Goal: Task Accomplishment & Management: Manage account settings

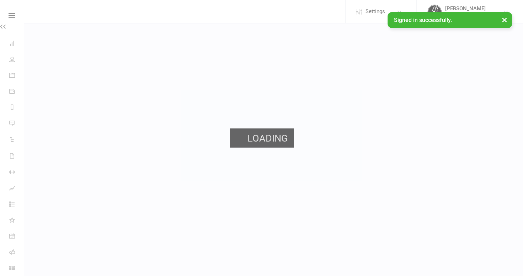
click at [23, 5] on html "Settings Membership Plans Event Templates Appointment Types Mobile App Website …" at bounding box center [261, 21] width 523 height 43
click at [0, 0] on link "Membership Plans" at bounding box center [0, 0] width 0 height 0
click at [365, 11] on span "Settings" at bounding box center [375, 12] width 20 height 16
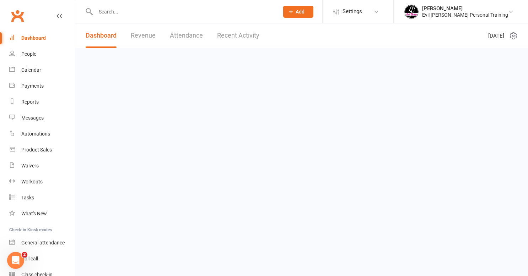
click at [105, 8] on input "text" at bounding box center [183, 12] width 180 height 10
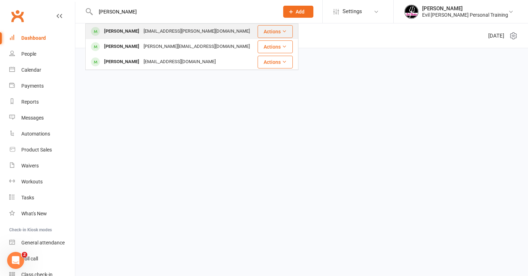
type input "[PERSON_NAME]"
click at [141, 32] on div "[EMAIL_ADDRESS][PERSON_NAME][DOMAIN_NAME]" at bounding box center [196, 31] width 111 height 10
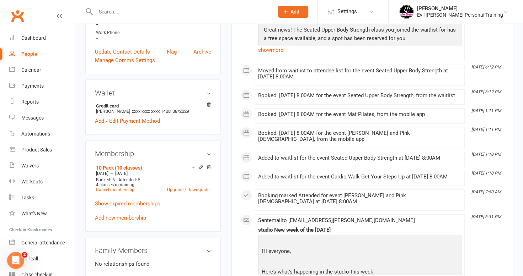
scroll to position [249, 0]
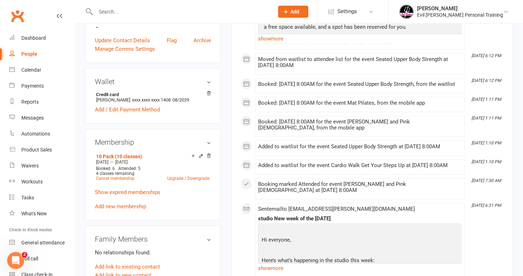
click at [199, 153] on icon at bounding box center [200, 155] width 5 height 5
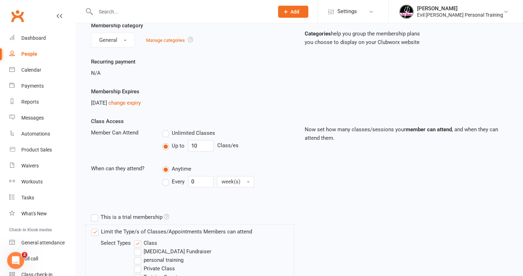
scroll to position [71, 0]
click at [140, 100] on link "change expiry" at bounding box center [124, 102] width 32 height 6
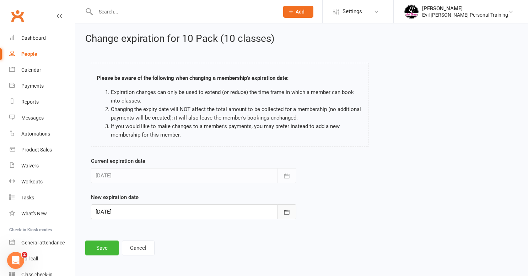
click at [285, 211] on icon "button" at bounding box center [286, 212] width 5 height 5
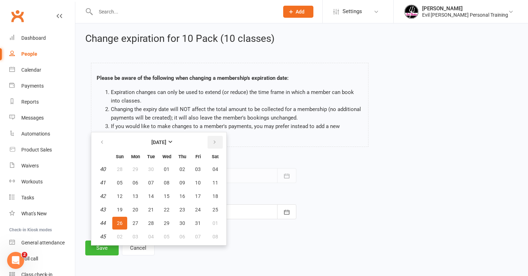
click at [214, 141] on icon "button" at bounding box center [214, 143] width 5 height 6
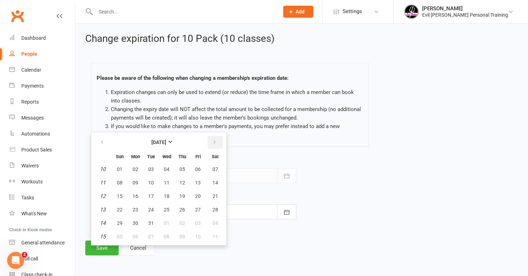
click at [214, 141] on icon "button" at bounding box center [214, 143] width 5 height 6
click at [149, 225] on span "28" at bounding box center [151, 224] width 6 height 6
type input "28 Apr 2026"
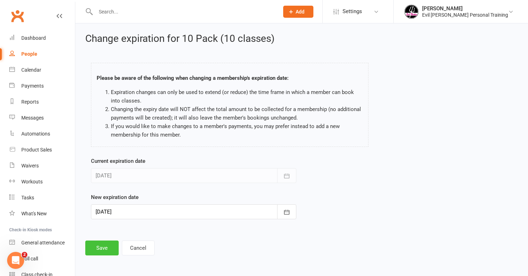
click at [109, 245] on button "Save" at bounding box center [101, 248] width 33 height 15
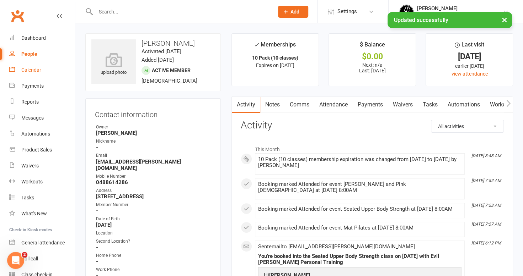
click at [33, 74] on link "Calendar" at bounding box center [42, 70] width 66 height 16
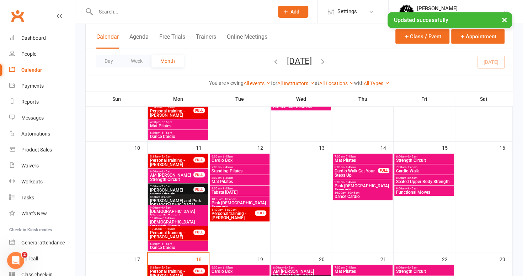
scroll to position [355, 0]
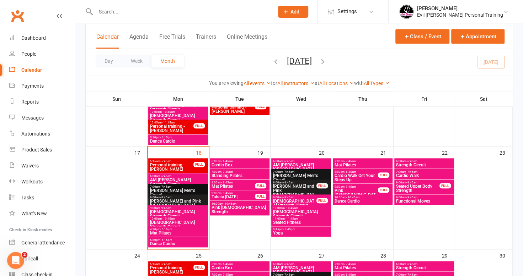
click at [182, 167] on span "Personal training - [PERSON_NAME]" at bounding box center [172, 167] width 44 height 9
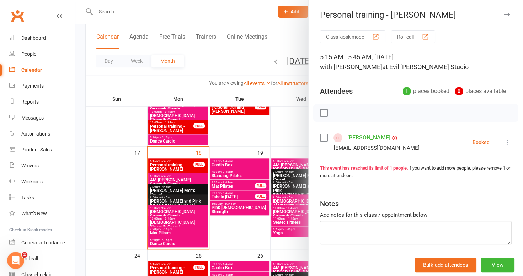
click at [503, 142] on icon at bounding box center [506, 142] width 7 height 7
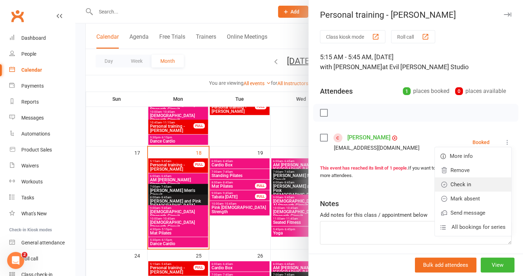
click at [446, 185] on link "Check in" at bounding box center [473, 185] width 76 height 14
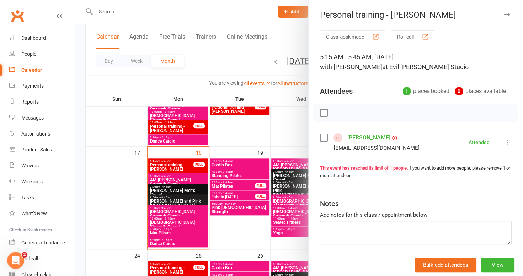
click at [181, 179] on div at bounding box center [298, 138] width 447 height 276
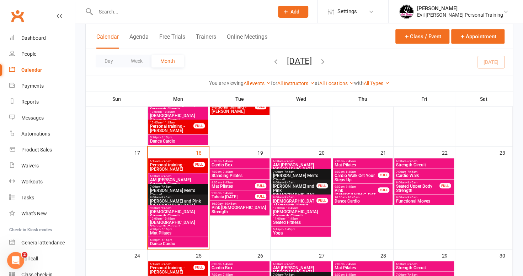
click at [181, 179] on span "AM [PERSON_NAME] Strength Circuit" at bounding box center [178, 182] width 57 height 9
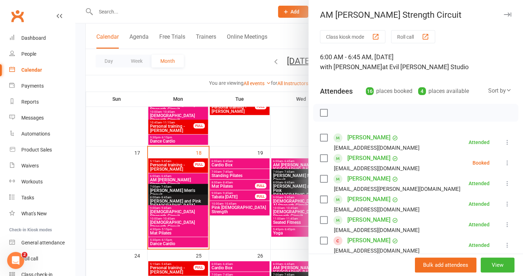
click at [503, 163] on icon at bounding box center [506, 163] width 7 height 7
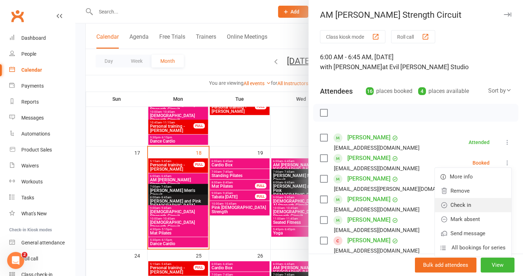
click at [446, 205] on link "Check in" at bounding box center [473, 205] width 76 height 14
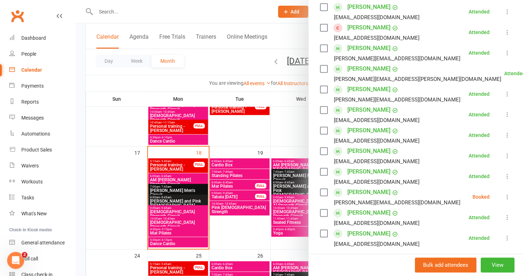
scroll to position [284, 0]
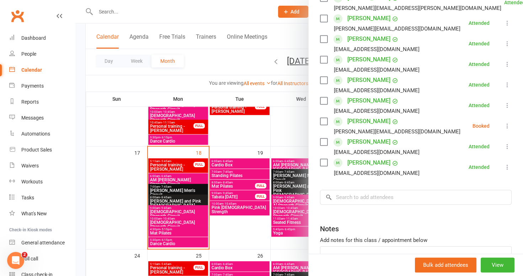
click at [503, 127] on icon at bounding box center [506, 126] width 7 height 7
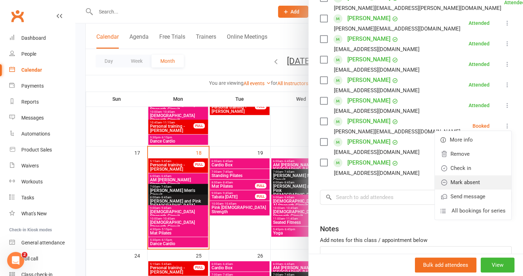
click at [457, 182] on link "Mark absent" at bounding box center [473, 183] width 76 height 14
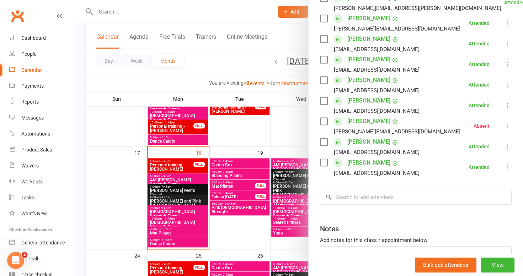
click at [188, 191] on div at bounding box center [298, 138] width 447 height 276
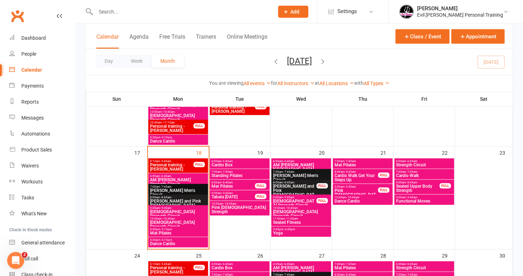
click at [178, 190] on span "[PERSON_NAME] Men's Circuit" at bounding box center [178, 193] width 57 height 9
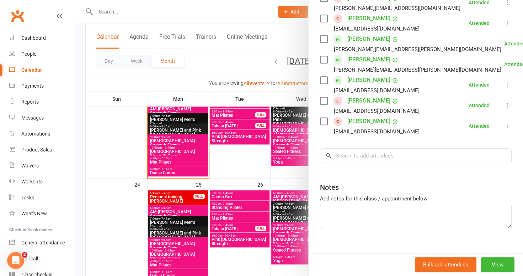
click at [171, 141] on div at bounding box center [298, 138] width 447 height 276
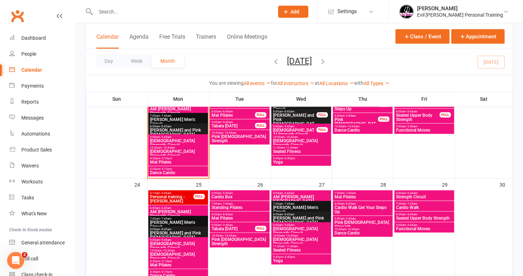
click at [170, 139] on span "[DEMOGRAPHIC_DATA] Strength Circuit" at bounding box center [178, 143] width 57 height 9
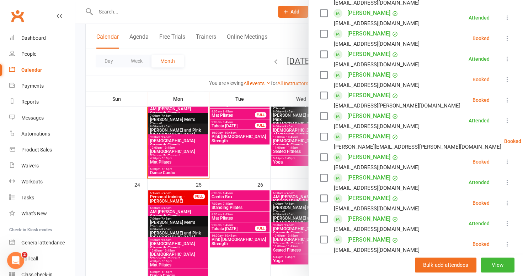
scroll to position [213, 0]
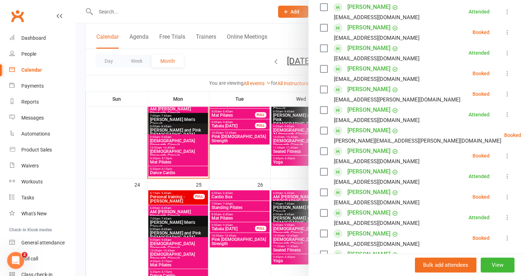
click at [503, 157] on icon at bounding box center [506, 155] width 7 height 7
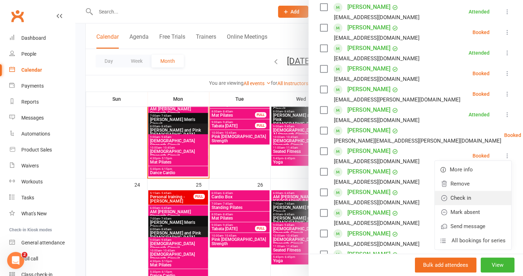
click at [453, 198] on link "Check in" at bounding box center [473, 198] width 76 height 14
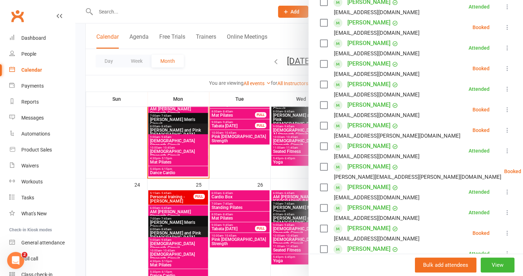
scroll to position [107, 0]
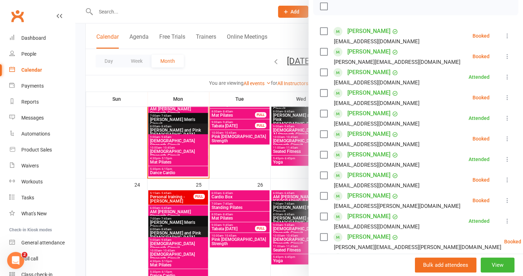
click at [503, 97] on icon at bounding box center [506, 97] width 7 height 7
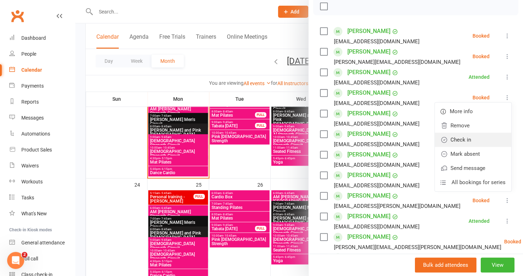
click at [466, 140] on link "Check in" at bounding box center [473, 140] width 76 height 14
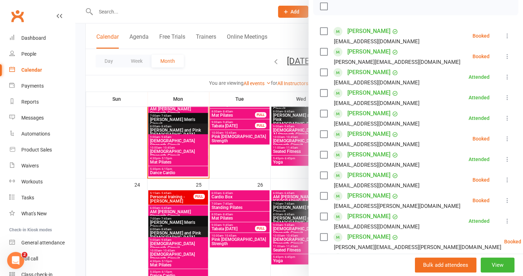
click at [503, 180] on icon at bounding box center [506, 180] width 7 height 7
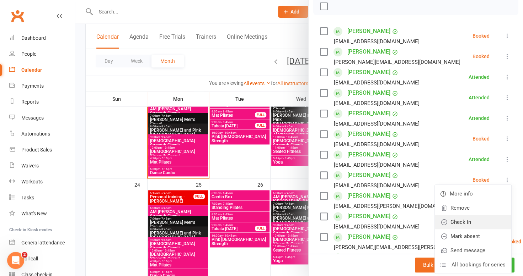
click at [473, 221] on link "Check in" at bounding box center [473, 222] width 76 height 14
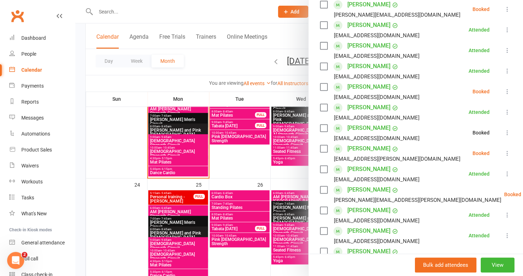
scroll to position [213, 0]
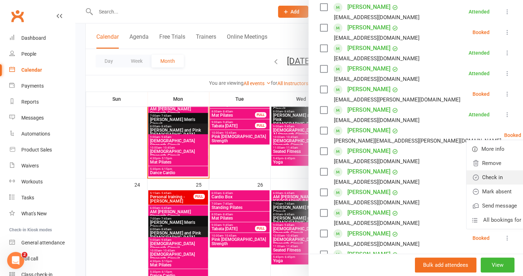
click at [471, 177] on link "Check in" at bounding box center [504, 178] width 76 height 14
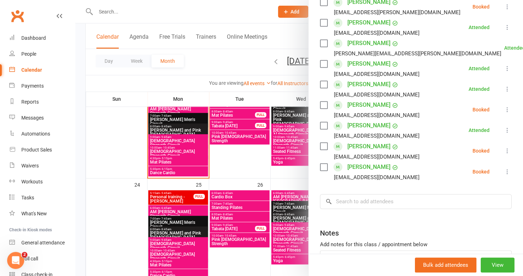
scroll to position [284, 0]
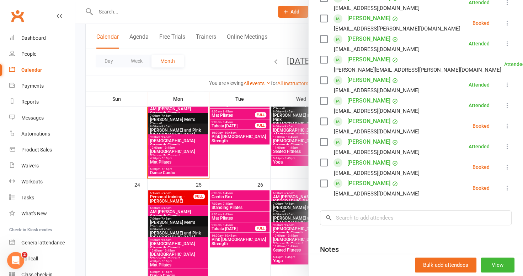
click at [503, 125] on icon at bounding box center [506, 126] width 7 height 7
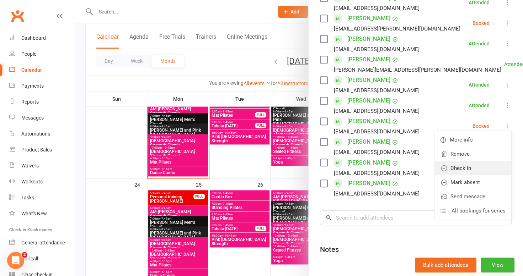
click at [469, 165] on link "Check in" at bounding box center [473, 168] width 76 height 14
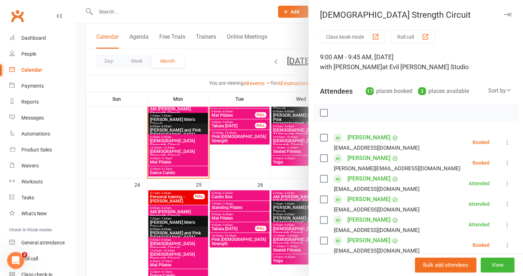
scroll to position [71, 0]
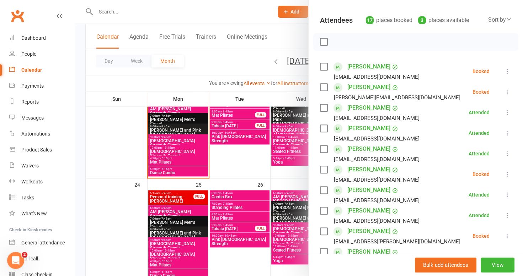
click at [503, 68] on icon at bounding box center [506, 71] width 7 height 7
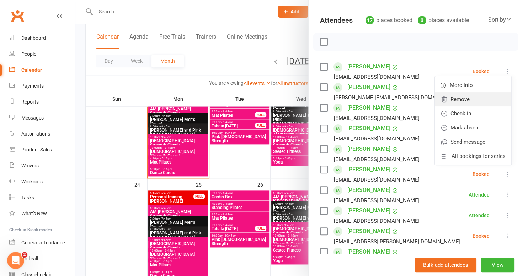
click at [456, 101] on link "Remove" at bounding box center [473, 99] width 76 height 14
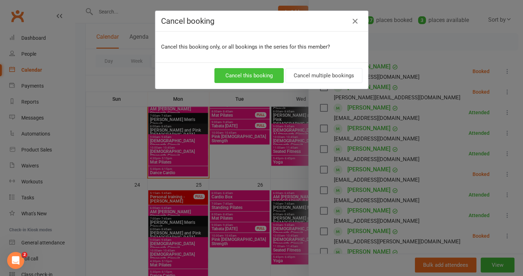
click at [257, 73] on button "Cancel this booking" at bounding box center [248, 75] width 69 height 15
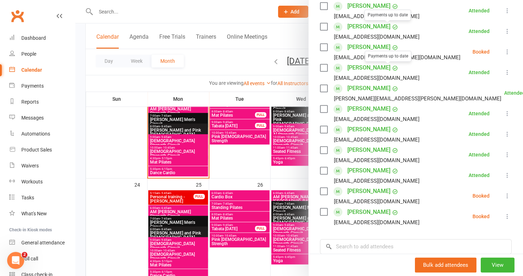
scroll to position [320, 0]
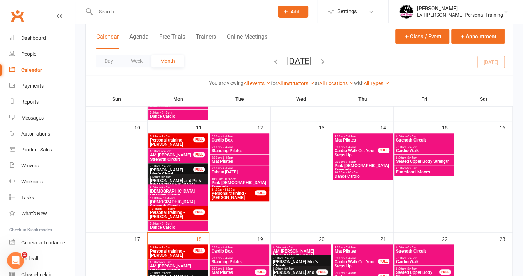
scroll to position [376, 0]
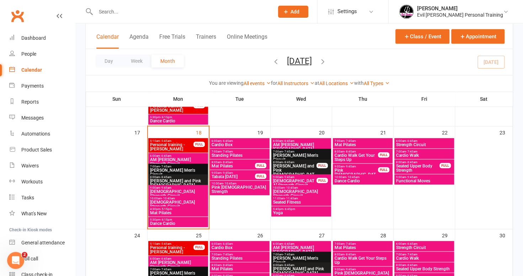
click at [175, 210] on span "4:30pm - 5:15pm" at bounding box center [178, 209] width 57 height 3
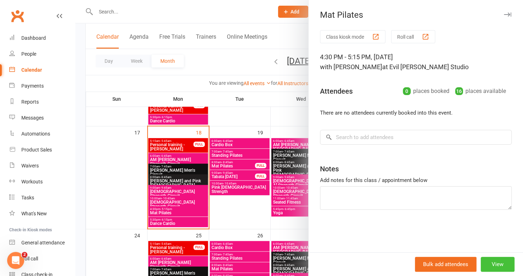
click at [494, 262] on button "View" at bounding box center [497, 264] width 34 height 15
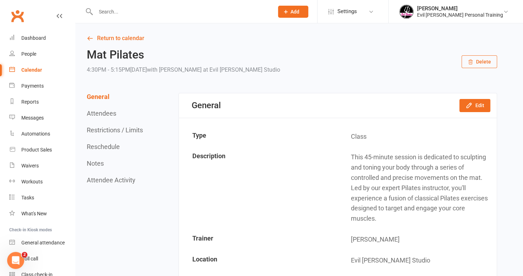
click at [474, 58] on button "Delete" at bounding box center [479, 61] width 36 height 13
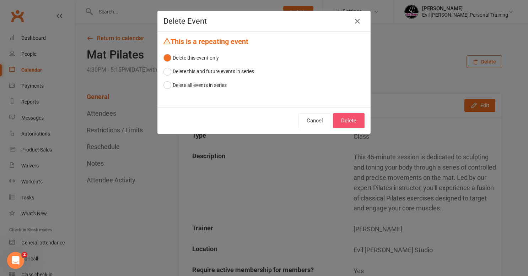
click at [346, 120] on button "Delete" at bounding box center [349, 120] width 32 height 15
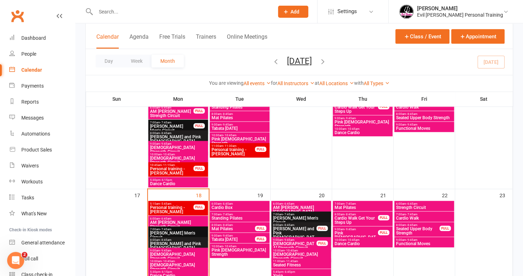
scroll to position [320, 0]
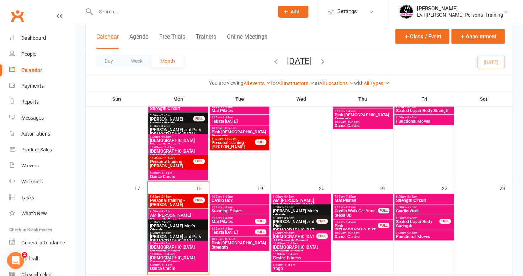
click at [169, 175] on span "Dance Cardio" at bounding box center [178, 177] width 57 height 4
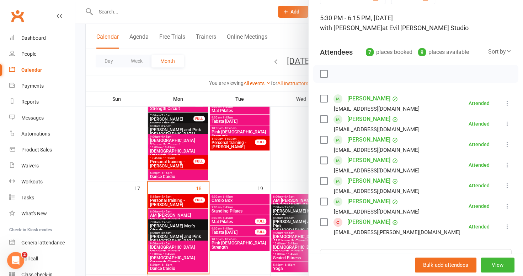
scroll to position [71, 0]
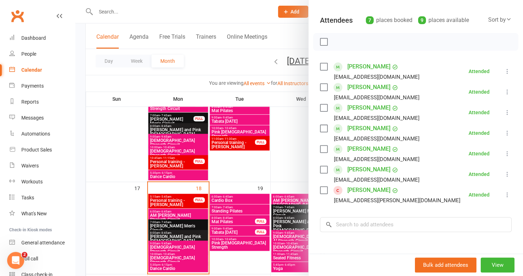
drag, startPoint x: 222, startPoint y: 6, endPoint x: 227, endPoint y: 14, distance: 9.8
click at [222, 6] on div at bounding box center [298, 138] width 447 height 276
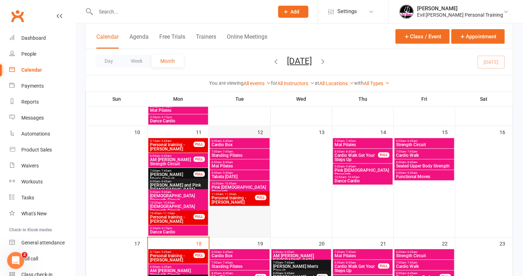
scroll to position [249, 0]
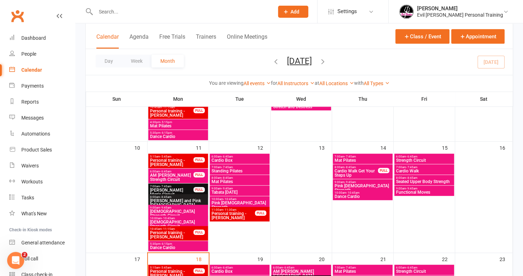
click at [169, 209] on span "- 9:45am" at bounding box center [165, 207] width 11 height 3
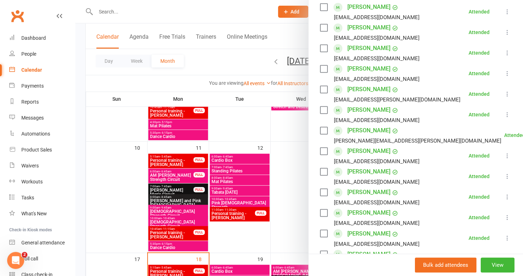
scroll to position [355, 0]
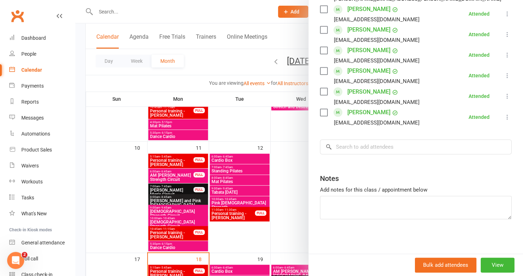
click at [179, 210] on div at bounding box center [298, 138] width 447 height 276
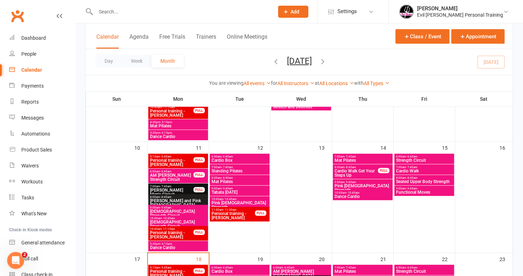
click at [179, 210] on span "[DEMOGRAPHIC_DATA] Strength Circuit" at bounding box center [178, 214] width 57 height 9
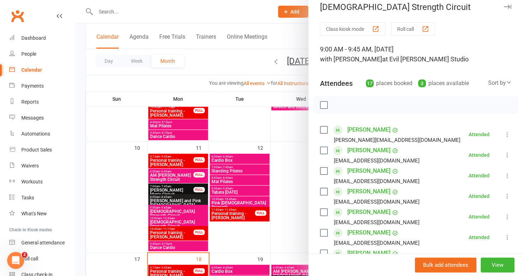
scroll to position [0, 0]
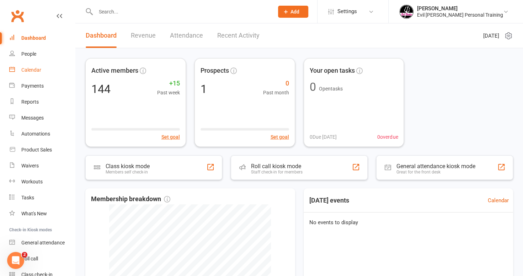
click at [30, 68] on div "Calendar" at bounding box center [31, 70] width 20 height 6
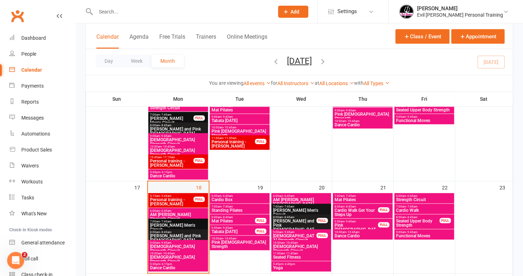
scroll to position [355, 0]
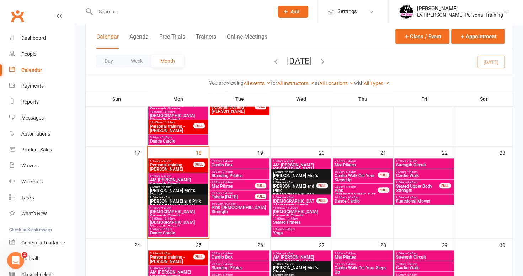
click at [185, 221] on span "[DEMOGRAPHIC_DATA] Strength Circuit" at bounding box center [178, 225] width 57 height 9
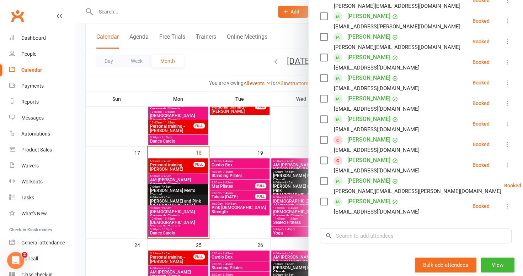
scroll to position [178, 0]
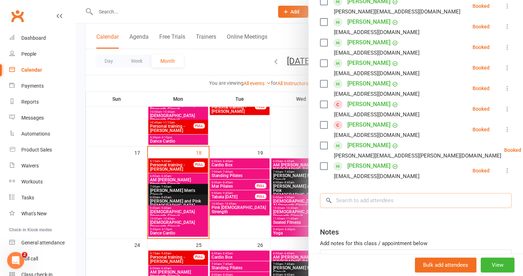
click at [346, 202] on input "search" at bounding box center [416, 200] width 192 height 15
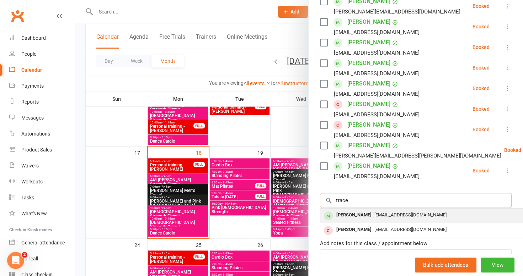
type input "trace"
click at [353, 215] on div "Tracey Schneider" at bounding box center [353, 215] width 41 height 10
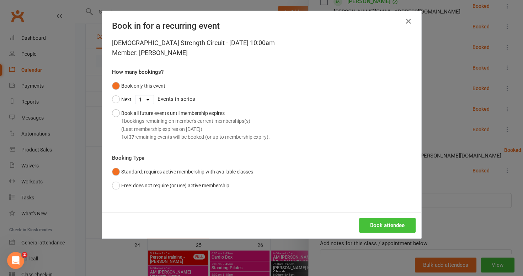
click at [375, 224] on button "Book attendee" at bounding box center [387, 225] width 56 height 15
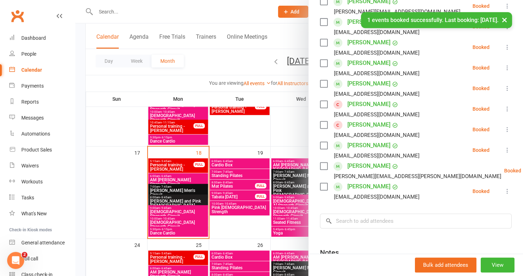
click at [505, 18] on button "×" at bounding box center [504, 19] width 13 height 15
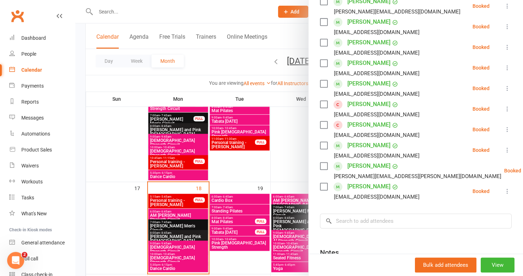
scroll to position [355, 0]
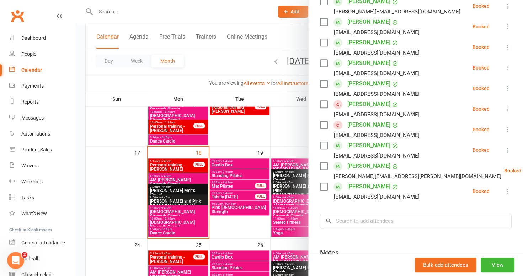
click at [179, 152] on div at bounding box center [298, 138] width 447 height 276
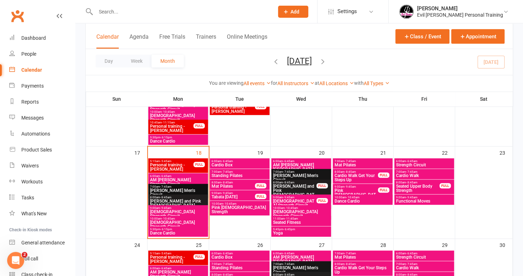
click at [179, 152] on div "18" at bounding box center [178, 193] width 61 height 92
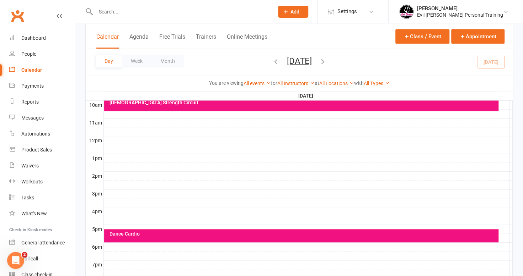
scroll to position [183, 0]
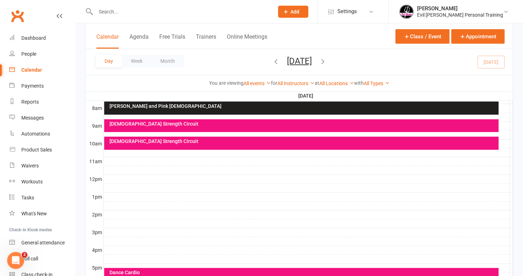
click at [111, 157] on div at bounding box center [308, 161] width 409 height 9
click at [113, 139] on button "Add Appointment" at bounding box center [114, 139] width 41 height 9
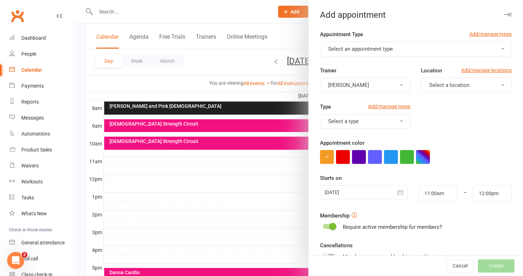
click at [352, 52] on button "Select an appointment type" at bounding box center [416, 49] width 192 height 15
click at [346, 68] on span "Personal training" at bounding box center [346, 66] width 40 height 6
type input "11:30am"
drag, startPoint x: 337, startPoint y: 156, endPoint x: 340, endPoint y: 158, distance: 3.8
click at [338, 156] on button "button" at bounding box center [343, 157] width 14 height 14
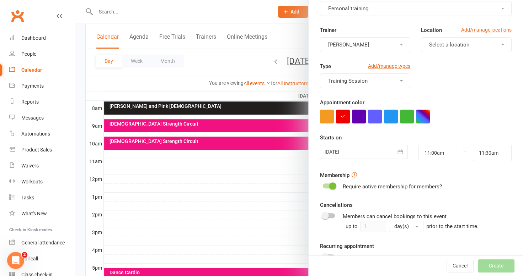
scroll to position [92, 0]
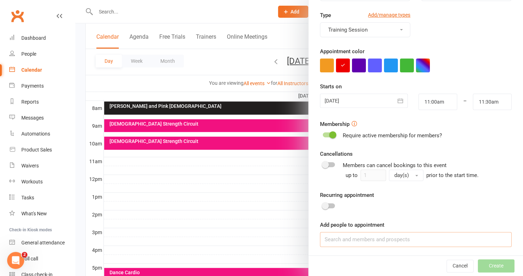
click at [337, 240] on input at bounding box center [416, 239] width 192 height 15
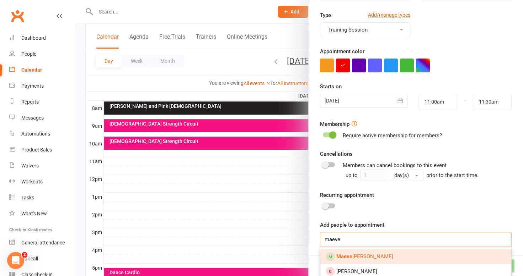
type input "maeve"
click at [338, 254] on strong "Maeve" at bounding box center [344, 257] width 16 height 6
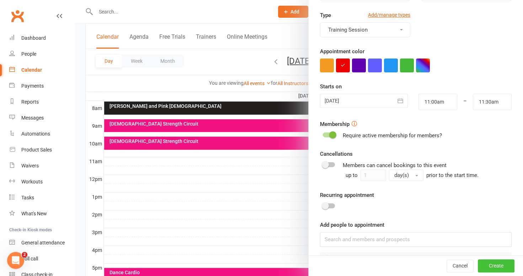
click at [483, 266] on button "Create" at bounding box center [496, 266] width 37 height 13
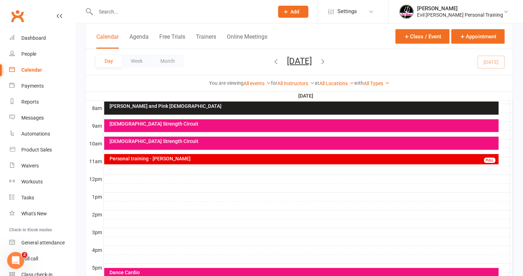
drag, startPoint x: 30, startPoint y: 68, endPoint x: 88, endPoint y: 66, distance: 58.3
click at [30, 68] on div "Calendar" at bounding box center [31, 70] width 21 height 6
click at [113, 10] on input "text" at bounding box center [180, 12] width 175 height 10
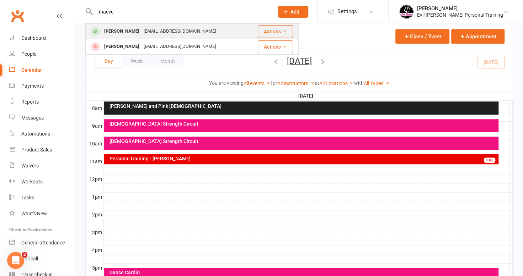
type input "maeve"
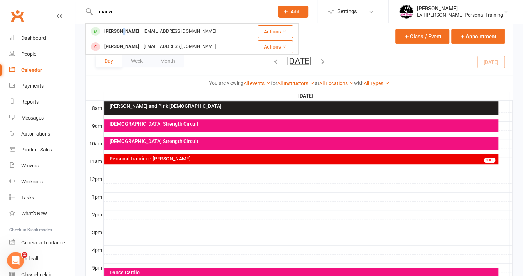
click at [123, 33] on div "Maeve O'Connor" at bounding box center [121, 31] width 39 height 10
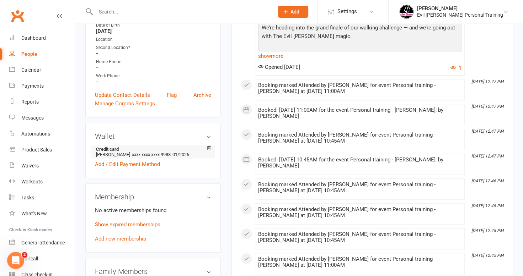
scroll to position [213, 0]
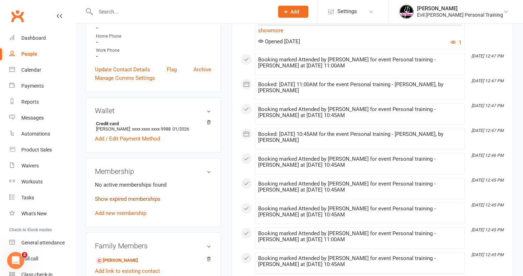
click at [126, 198] on link "Show expired memberships" at bounding box center [127, 199] width 65 height 6
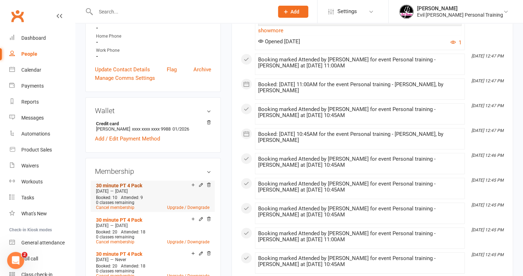
click at [108, 185] on link "30 minute PT 4 Pack" at bounding box center [119, 186] width 46 height 6
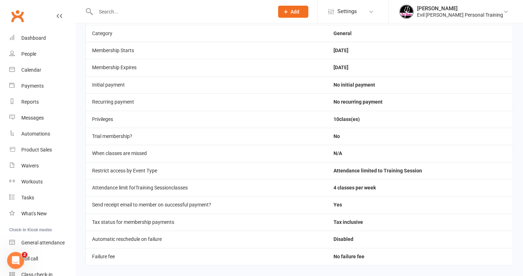
scroll to position [128, 0]
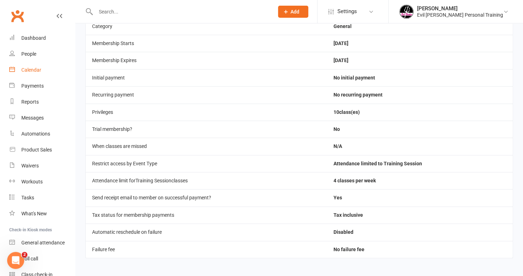
click at [28, 70] on div "Calendar" at bounding box center [31, 70] width 20 height 6
